Goal: Register for event/course: Sign up to attend an event or enroll in a course

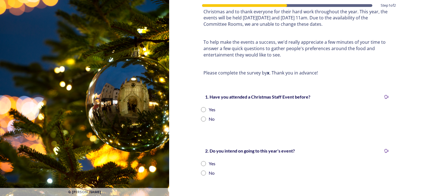
scroll to position [55, 0]
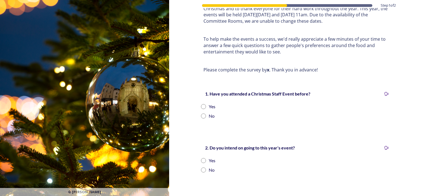
click at [201, 104] on input "radio" at bounding box center [203, 106] width 5 height 5
radio input "true"
click at [201, 157] on div "Yes" at bounding box center [296, 160] width 190 height 7
radio input "true"
click at [201, 114] on input "radio" at bounding box center [203, 115] width 5 height 5
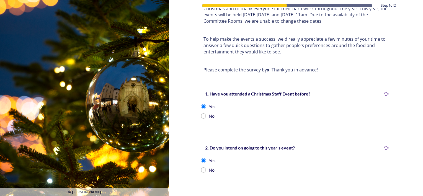
radio input "true"
click at [201, 168] on input "radio" at bounding box center [203, 169] width 5 height 5
radio input "true"
click at [201, 158] on input "radio" at bounding box center [203, 160] width 5 height 5
radio input "true"
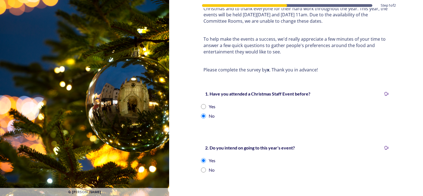
click at [202, 103] on div "Yes" at bounding box center [296, 106] width 190 height 7
radio input "true"
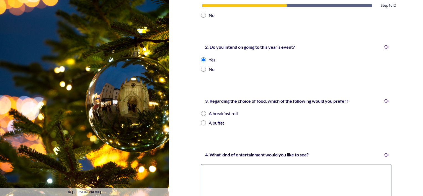
scroll to position [166, 0]
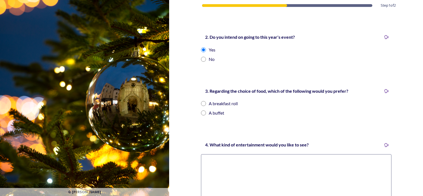
click at [201, 103] on input "radio" at bounding box center [203, 103] width 5 height 5
radio input "true"
click at [201, 111] on input "radio" at bounding box center [203, 112] width 5 height 5
radio input "true"
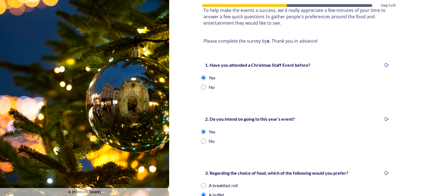
scroll to position [75, 0]
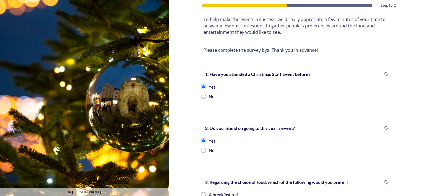
click at [197, 93] on div "1. Have you attended a Christmas Staff Event before? Yes No" at bounding box center [295, 85] width 199 height 40
click at [201, 95] on input "radio" at bounding box center [203, 96] width 5 height 5
radio input "true"
click at [206, 105] on div "1. Have you attended a Christmas Staff Event before? Yes No" at bounding box center [295, 85] width 199 height 40
click at [216, 110] on div "Step 1 of 2 Staff Christmas Events 2025 Every year, [PERSON_NAME] & the Directo…" at bounding box center [295, 145] width 199 height 441
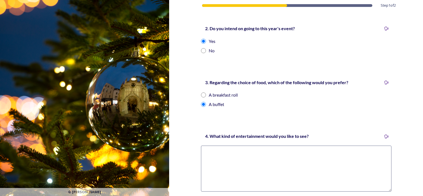
scroll to position [103, 0]
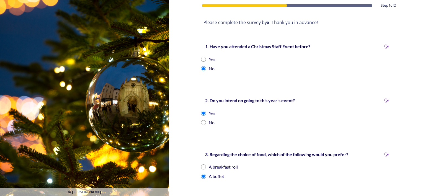
click at [202, 118] on div "2. Do you intend on going to this year's event? Yes No" at bounding box center [295, 111] width 199 height 40
click at [201, 120] on input "radio" at bounding box center [203, 122] width 5 height 5
radio input "true"
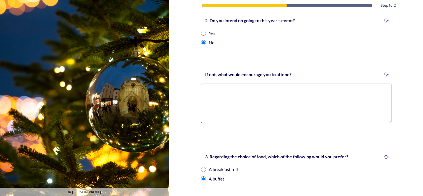
scroll to position [130, 0]
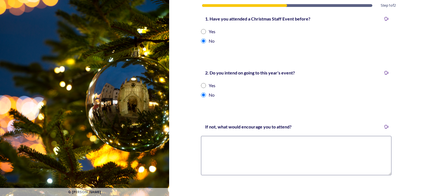
click at [247, 141] on textarea at bounding box center [296, 155] width 190 height 39
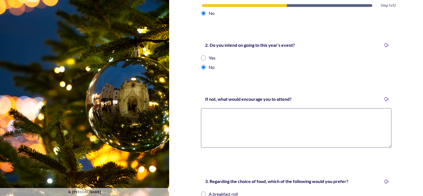
scroll to position [269, 0]
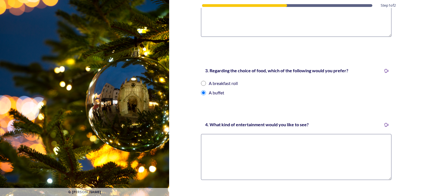
click at [303, 151] on textarea at bounding box center [296, 157] width 190 height 46
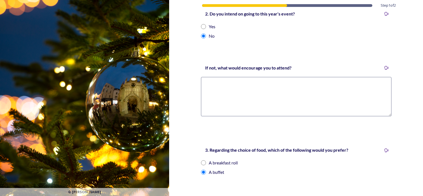
scroll to position [129, 0]
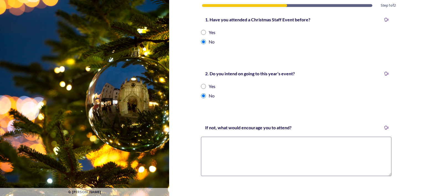
click at [202, 85] on input "radio" at bounding box center [203, 86] width 5 height 5
radio input "true"
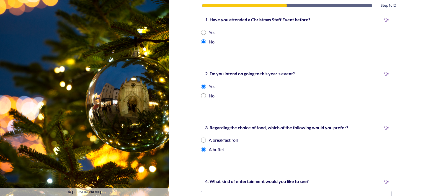
click at [201, 138] on input "radio" at bounding box center [203, 139] width 5 height 5
radio input "true"
click at [201, 147] on input "radio" at bounding box center [203, 149] width 5 height 5
radio input "true"
click at [201, 137] on div "A breakfast roll" at bounding box center [296, 140] width 190 height 7
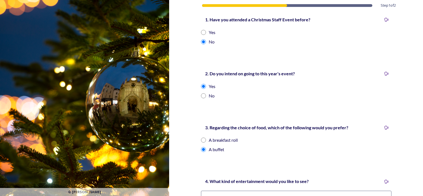
radio input "true"
click at [200, 146] on div "3. Regarding the choice of food, which of the following would you prefer? A bre…" at bounding box center [295, 138] width 199 height 40
click at [201, 145] on div "3. Regarding the choice of food, which of the following would you prefer? A bre…" at bounding box center [295, 138] width 199 height 40
drag, startPoint x: 201, startPoint y: 147, endPoint x: 204, endPoint y: 147, distance: 3.2
click at [201, 148] on input "radio" at bounding box center [203, 149] width 5 height 5
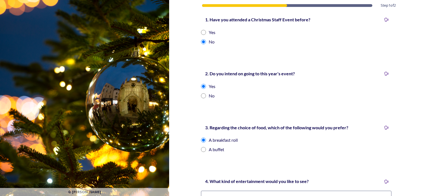
radio input "true"
click at [202, 139] on input "radio" at bounding box center [203, 139] width 5 height 5
radio input "true"
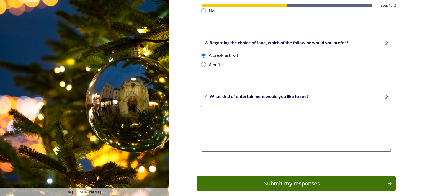
scroll to position [213, 0]
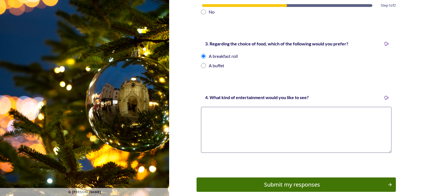
click at [252, 121] on textarea at bounding box center [296, 130] width 190 height 46
drag, startPoint x: 222, startPoint y: 112, endPoint x: 194, endPoint y: 108, distance: 29.1
click at [194, 108] on div "Step 1 of 2 Staff Christmas Events 2025 Every year, [PERSON_NAME] & the Directo…" at bounding box center [296, 7] width 254 height 441
type textarea "[PERSON_NAME] steel drum band"
